Goal: Task Accomplishment & Management: Manage account settings

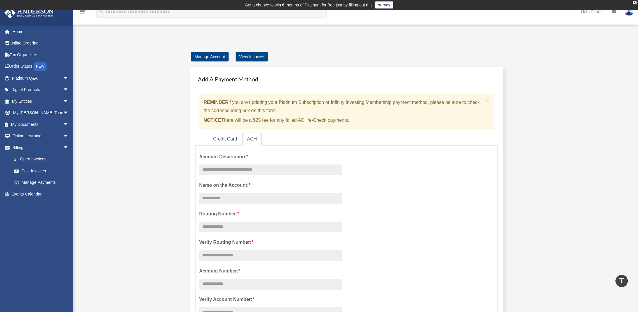
scroll to position [264, 0]
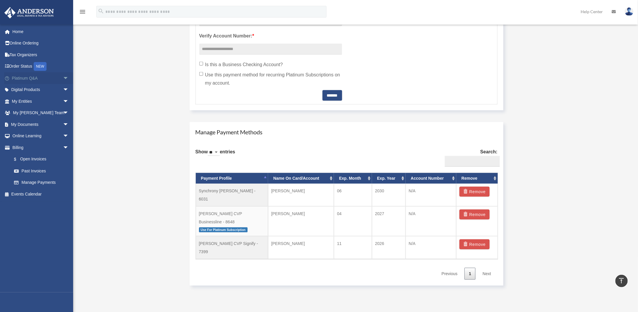
click at [63, 77] on span "arrow_drop_down" at bounding box center [69, 78] width 12 height 12
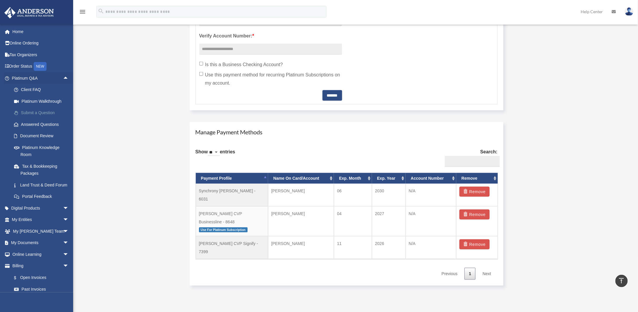
click at [31, 114] on link "Submit a Question" at bounding box center [42, 113] width 69 height 12
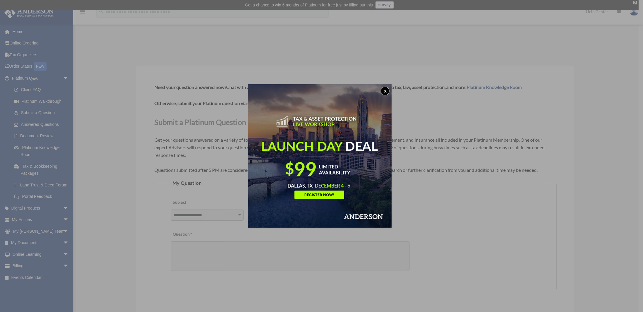
click at [386, 90] on button "x" at bounding box center [385, 91] width 9 height 9
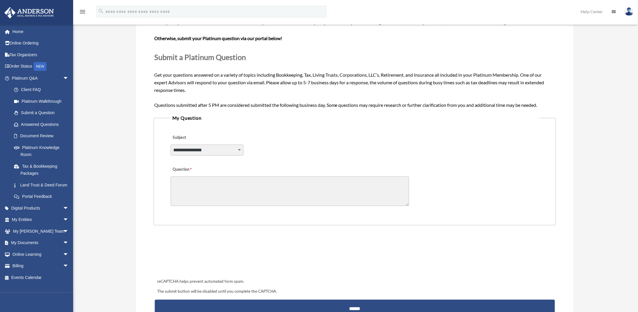
scroll to position [59, 0]
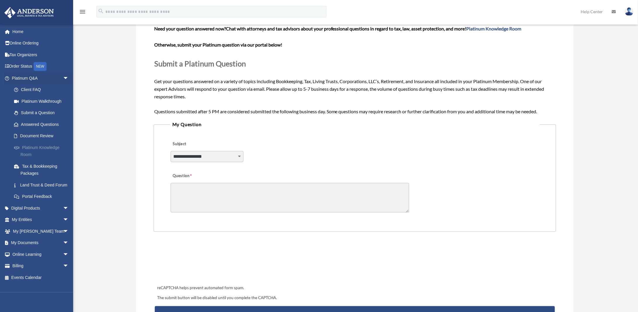
click at [52, 148] on link "Platinum Knowledge Room" at bounding box center [42, 151] width 69 height 19
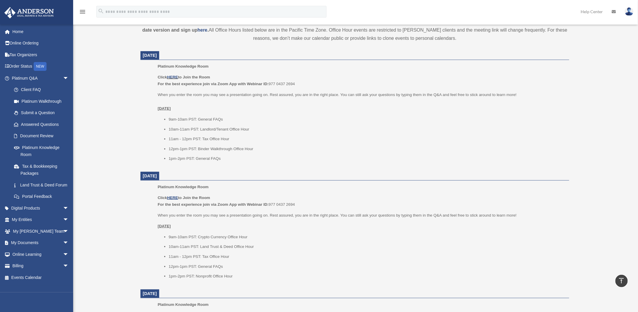
scroll to position [205, 0]
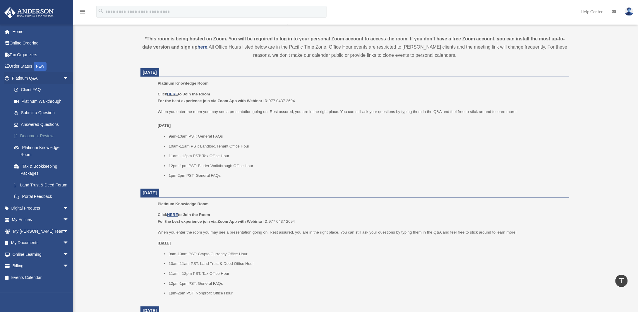
click at [44, 136] on link "Document Review" at bounding box center [42, 136] width 69 height 12
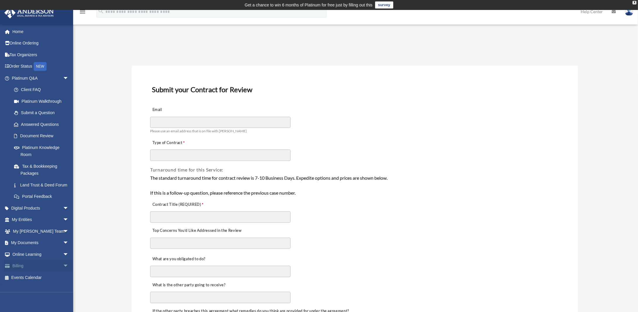
click at [63, 272] on span "arrow_drop_down" at bounding box center [69, 266] width 12 height 12
click at [63, 272] on span "arrow_drop_up" at bounding box center [69, 266] width 12 height 12
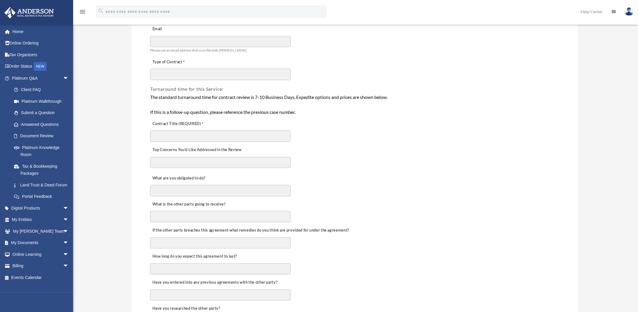
scroll to position [88, 0]
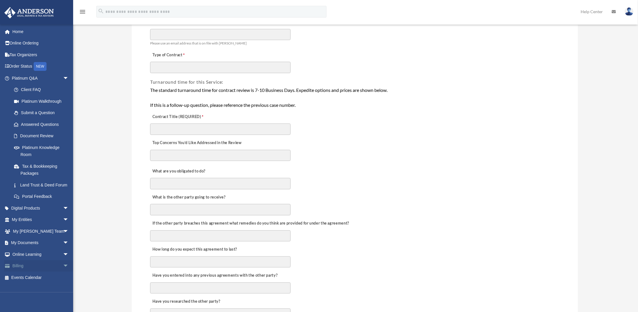
click at [63, 272] on span "arrow_drop_down" at bounding box center [69, 266] width 12 height 12
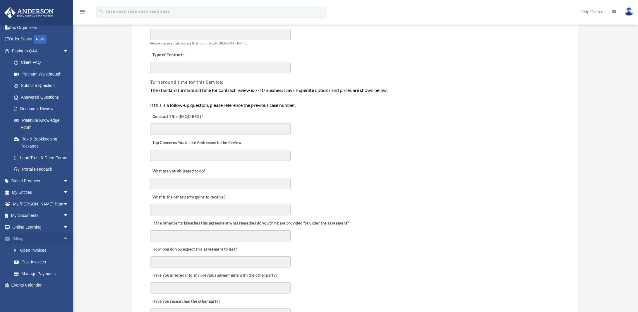
scroll to position [34, 0]
click at [37, 262] on link "Past Invoices" at bounding box center [42, 263] width 69 height 12
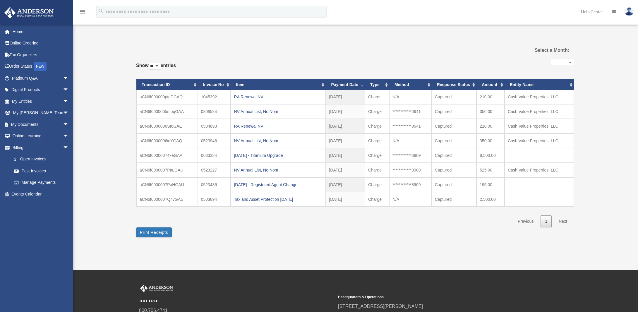
select select
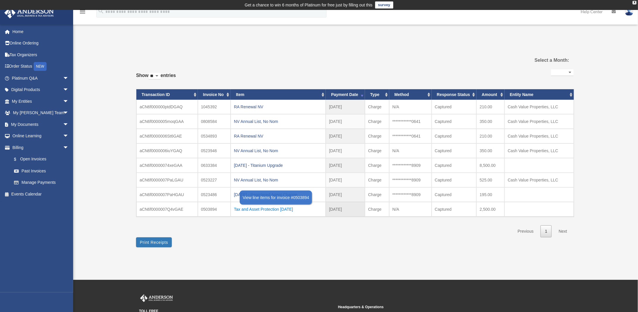
click at [258, 208] on div "Tax and Asset Protection [DATE]" at bounding box center [278, 209] width 89 height 8
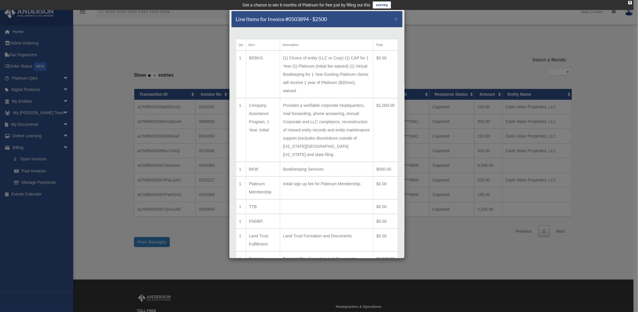
drag, startPoint x: 343, startPoint y: 18, endPoint x: 357, endPoint y: 19, distance: 14.4
click at [357, 19] on div "Line Items for Invoice #0503894 - $2500 ×" at bounding box center [317, 19] width 171 height 16
click at [24, 102] on div "Line Items for Invoice #0503894 - $2500 × Qty Item Description Total 1 BEBKG (1…" at bounding box center [319, 156] width 638 height 312
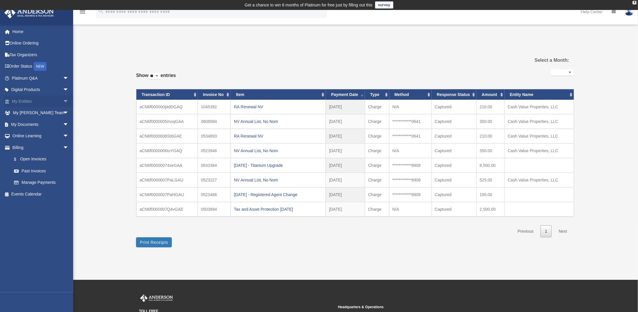
click at [63, 100] on span "arrow_drop_down" at bounding box center [69, 101] width 12 height 12
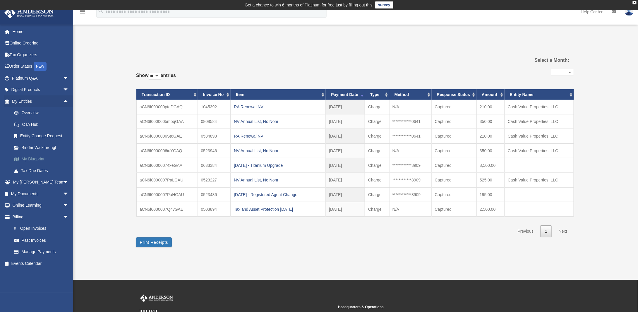
click at [35, 159] on link "My Blueprint" at bounding box center [42, 159] width 69 height 12
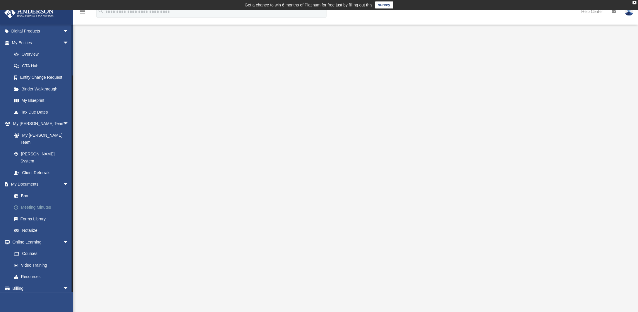
scroll to position [59, 0]
click at [63, 283] on span "arrow_drop_down" at bounding box center [69, 289] width 12 height 12
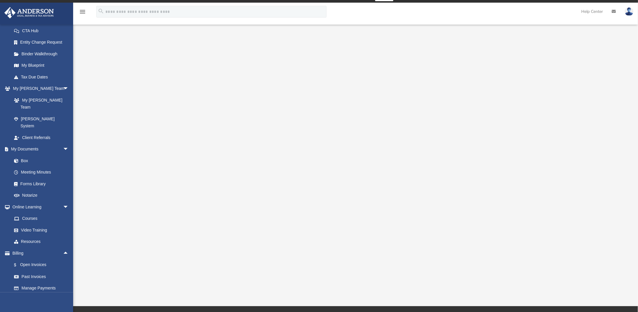
scroll to position [0, 0]
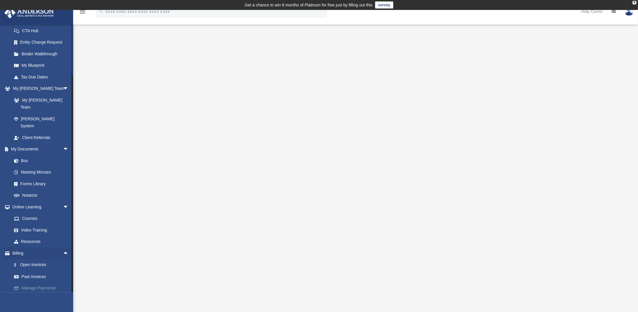
click at [44, 283] on link "Manage Payments" at bounding box center [42, 289] width 69 height 12
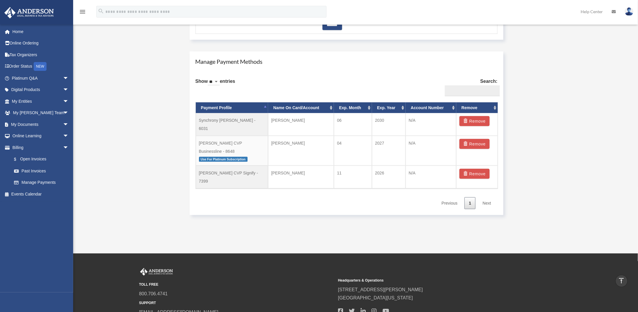
scroll to position [351, 0]
